Goal: Navigation & Orientation: Find specific page/section

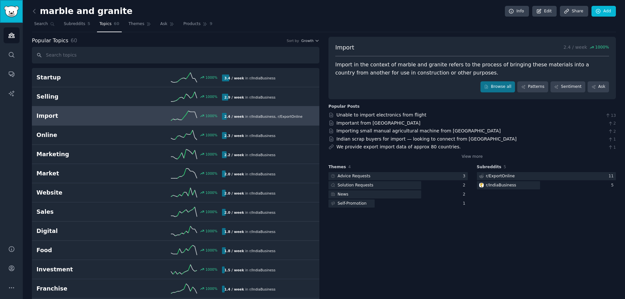
click at [7, 7] on img "Sidebar" at bounding box center [11, 11] width 15 height 11
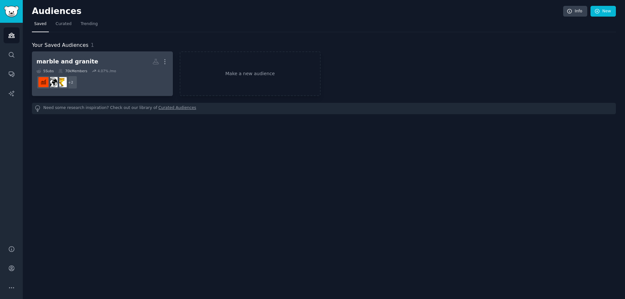
click at [80, 62] on div "marble and granite" at bounding box center [67, 62] width 62 height 8
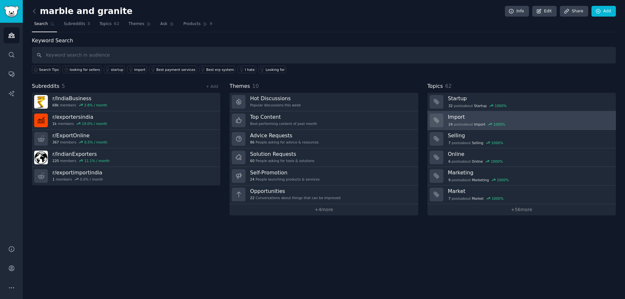
click at [460, 117] on h3 "Import" at bounding box center [529, 117] width 163 height 7
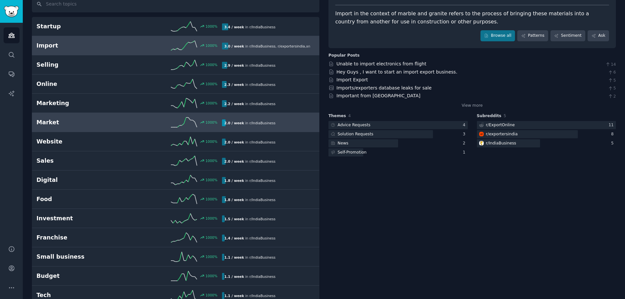
scroll to position [51, 0]
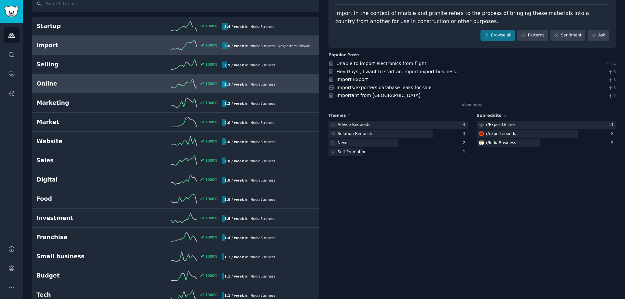
click at [100, 80] on h2 "Online" at bounding box center [82, 84] width 93 height 8
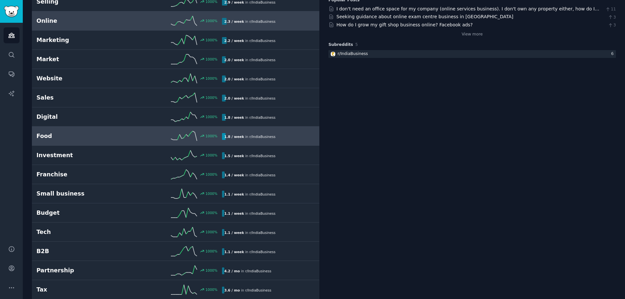
scroll to position [117, 0]
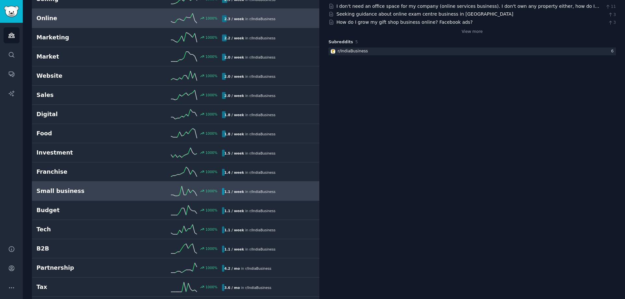
click at [192, 192] on icon at bounding box center [184, 191] width 26 height 10
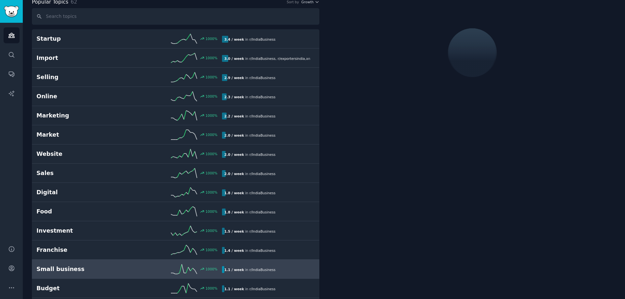
scroll to position [37, 0]
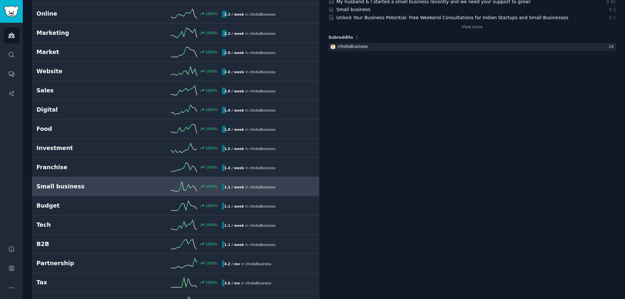
scroll to position [122, 0]
